Goal: Check status: Check status

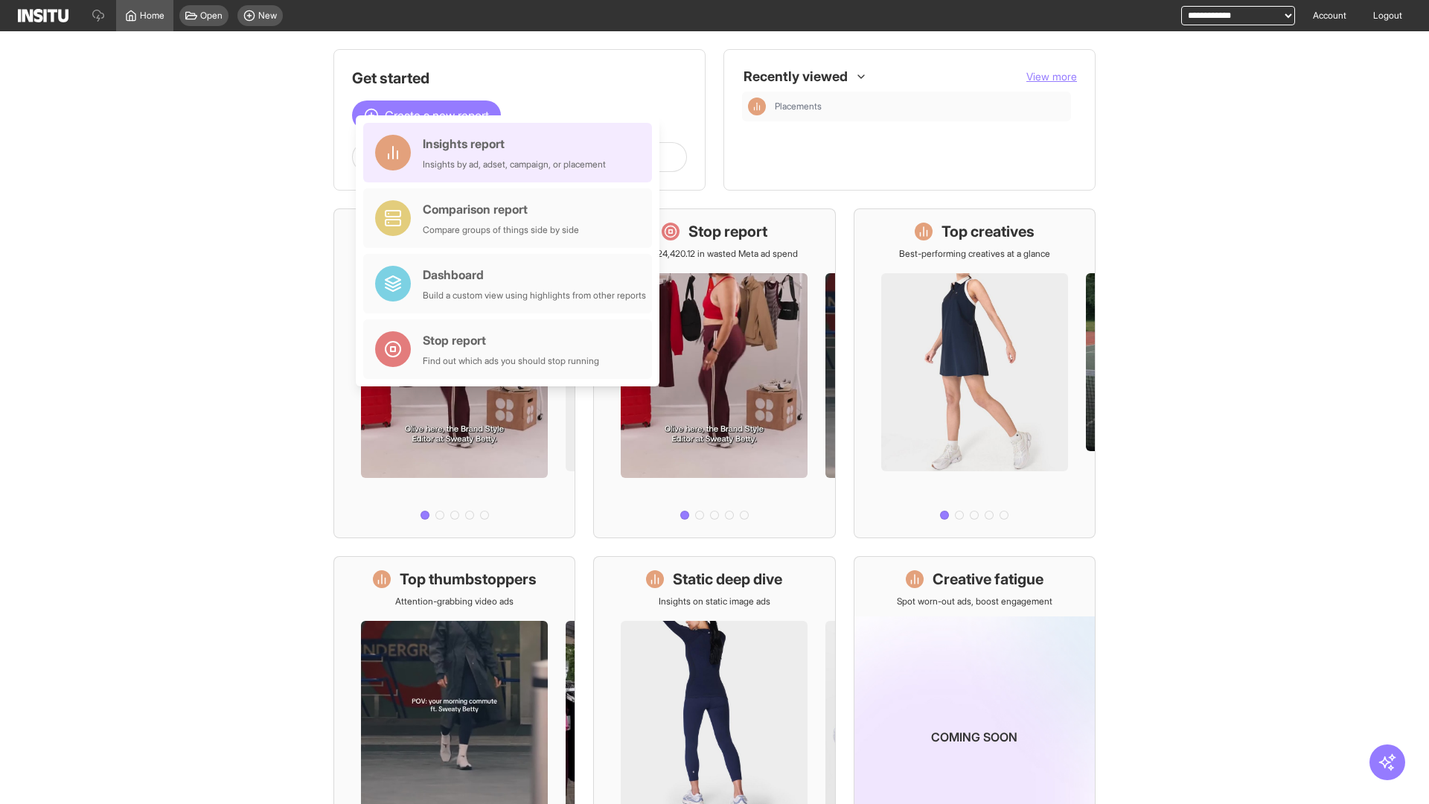
click at [511, 153] on div "Insights report Insights by ad, adset, campaign, or placement" at bounding box center [514, 153] width 183 height 36
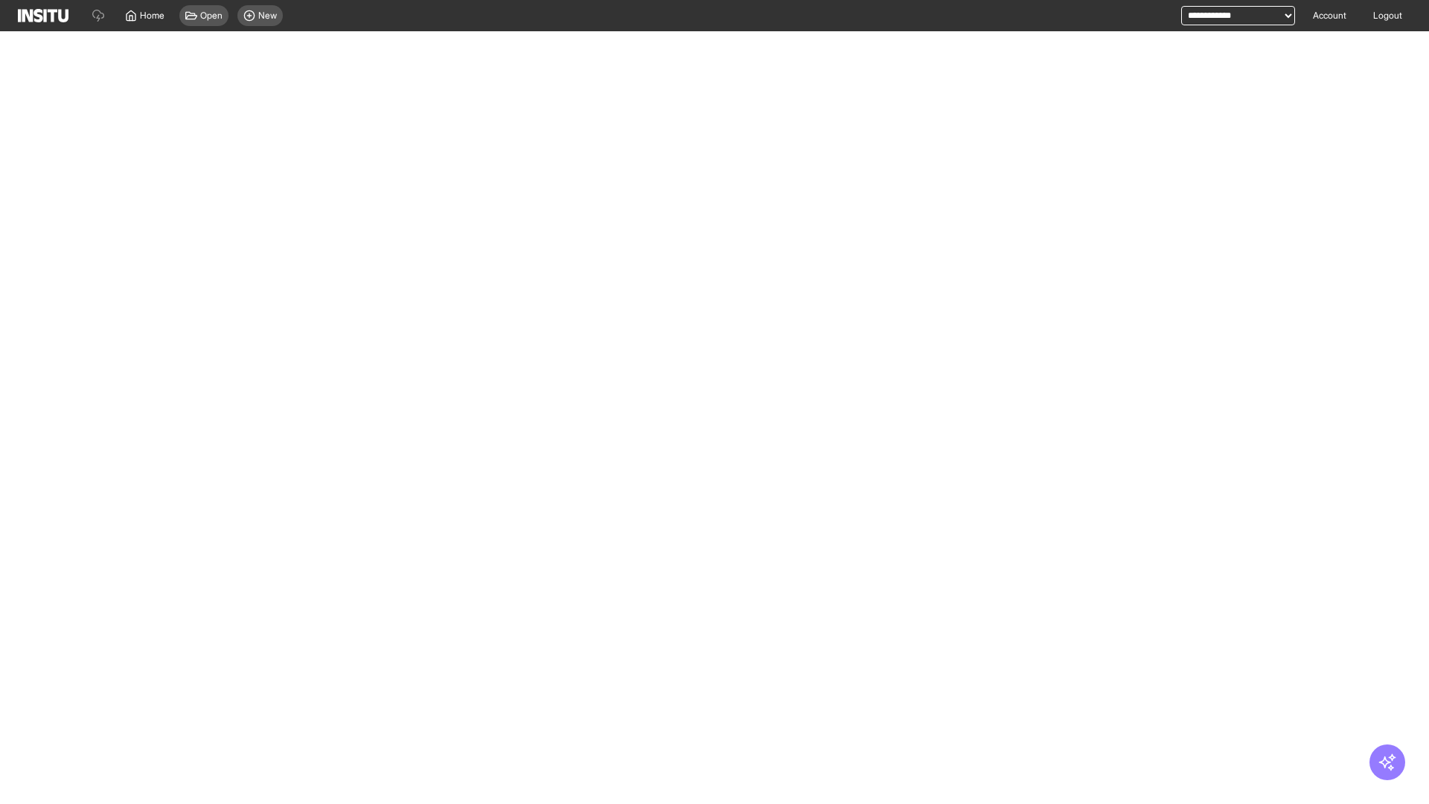
select select "**"
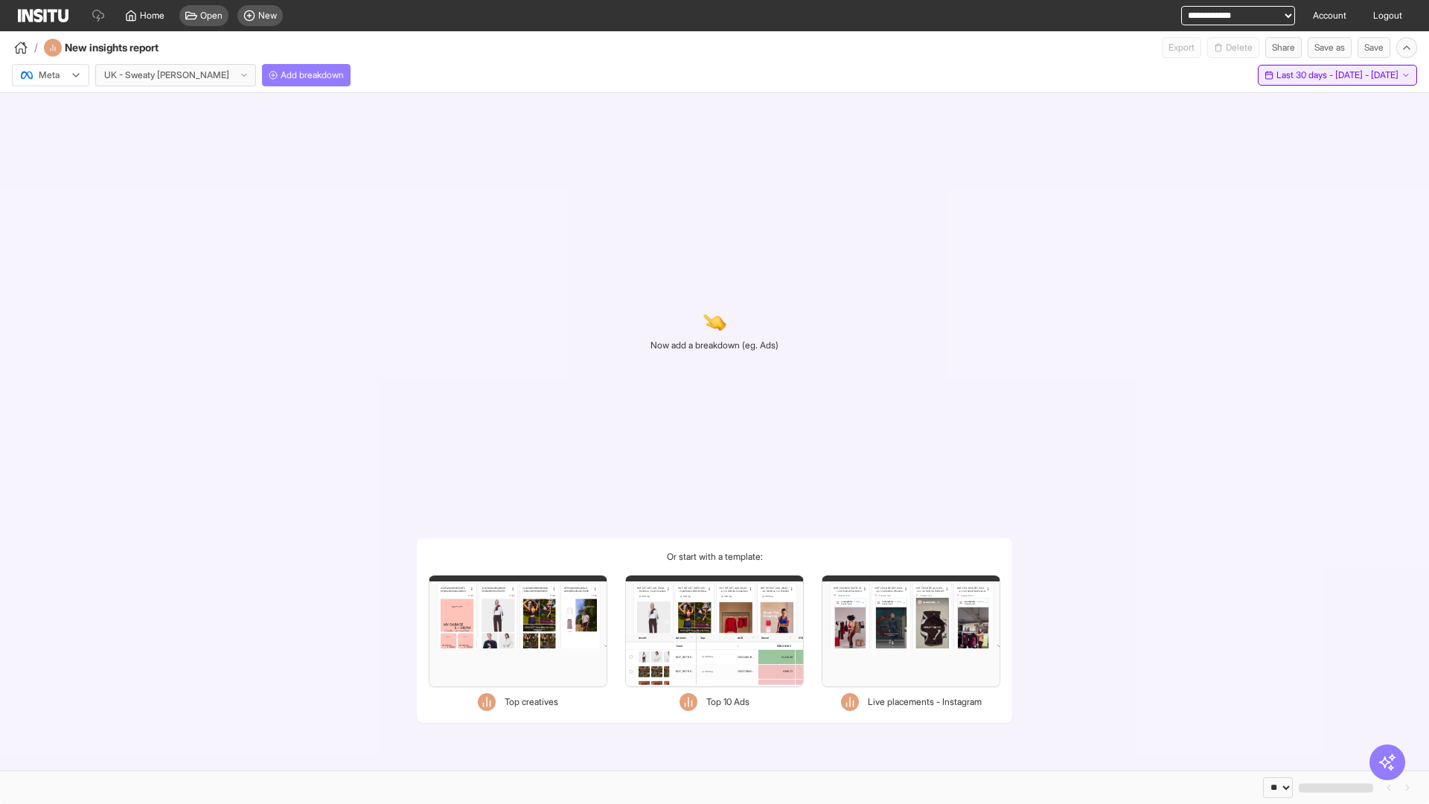
click at [1308, 75] on span "Last 30 days - [DATE] - [DATE]" at bounding box center [1337, 75] width 122 height 12
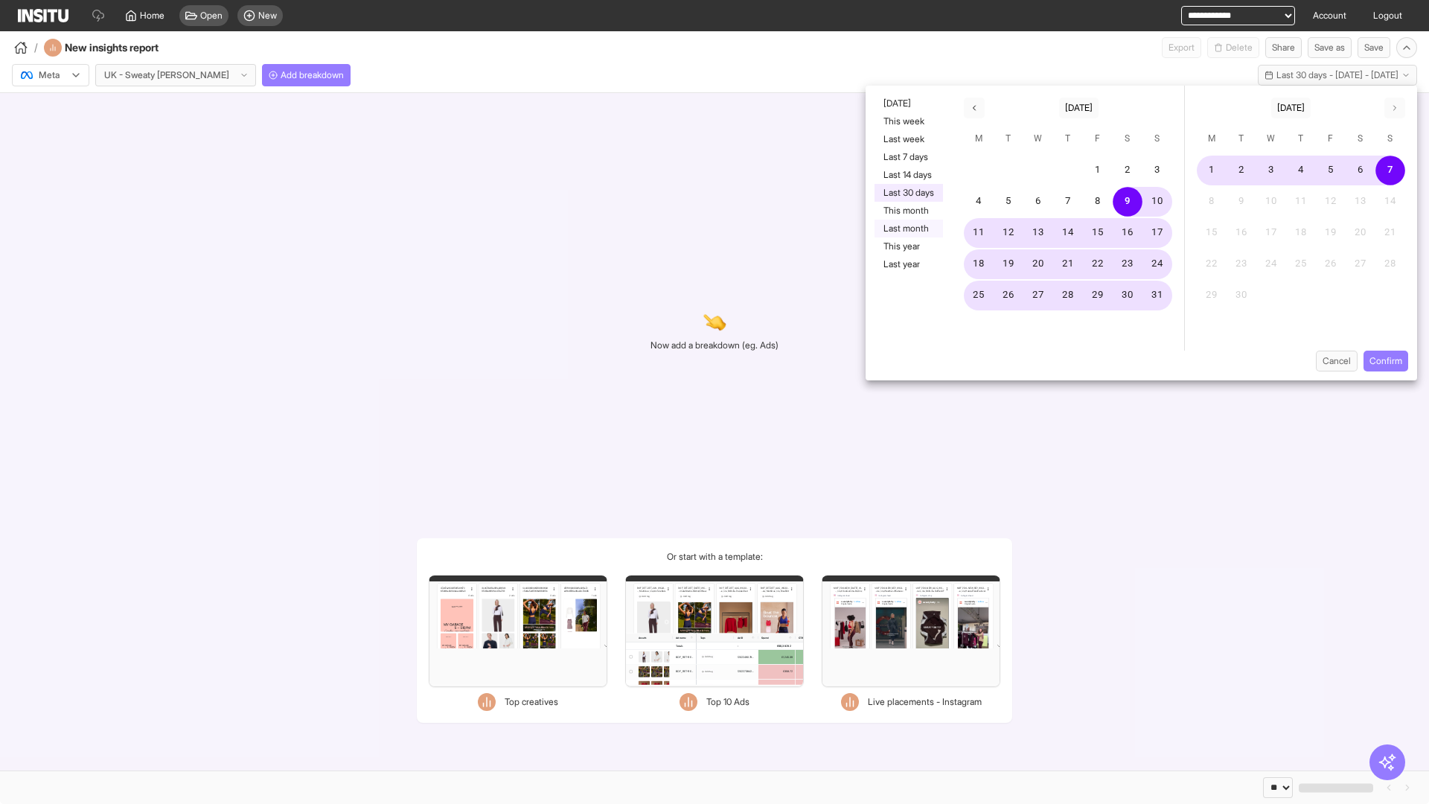
click at [907, 228] on button "Last month" at bounding box center [908, 228] width 68 height 18
